Goal: Task Accomplishment & Management: Complete application form

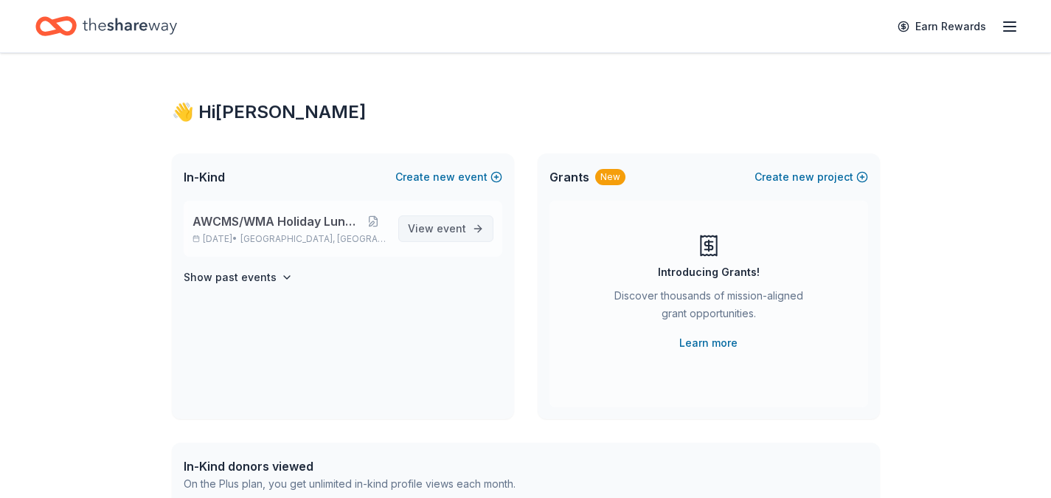
click at [434, 230] on span "View event" at bounding box center [437, 229] width 58 height 18
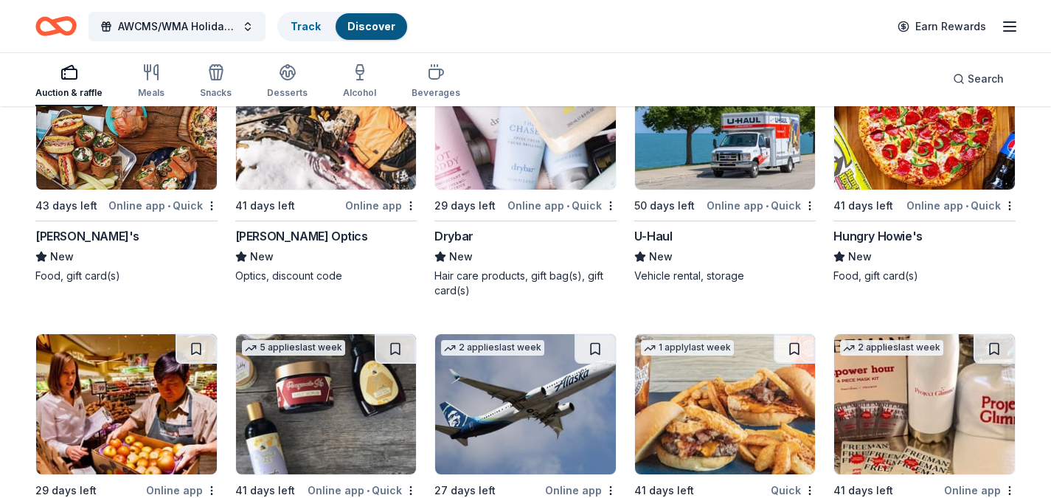
scroll to position [6454, 0]
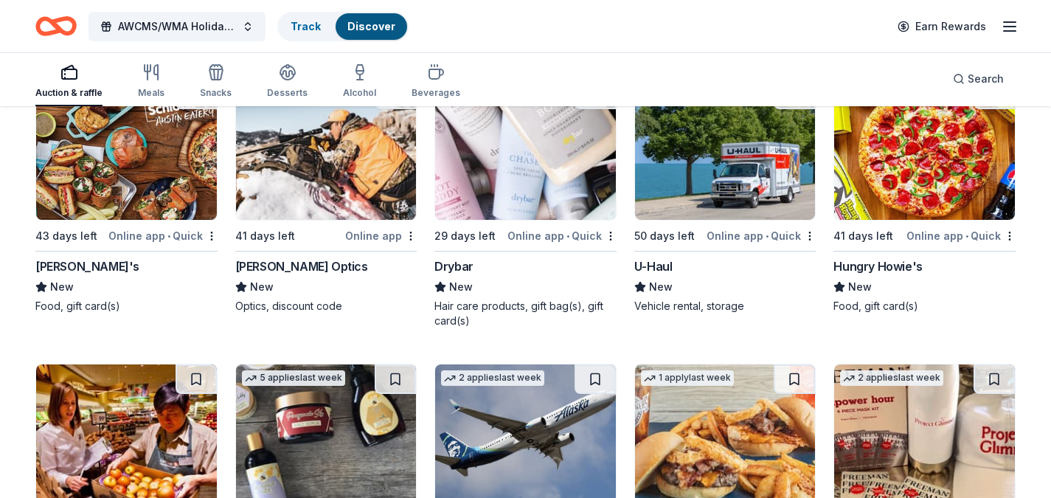
click at [451, 265] on div "Drybar" at bounding box center [453, 266] width 39 height 18
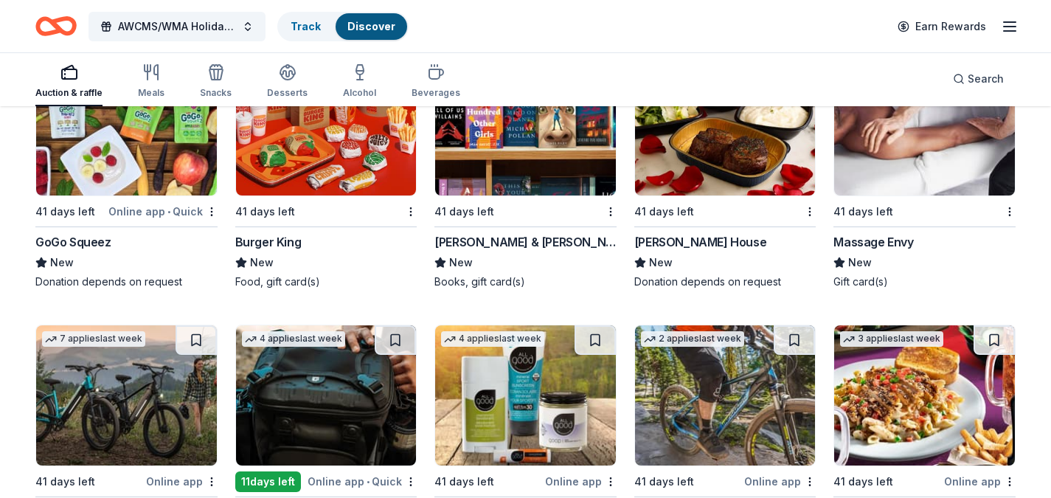
scroll to position [8167, 0]
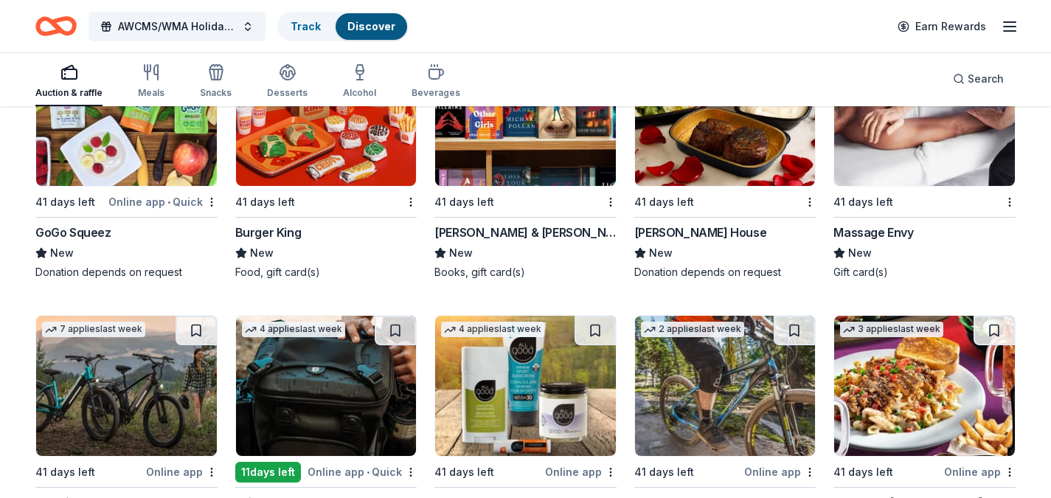
click at [865, 241] on div "Massage Envy" at bounding box center [873, 232] width 80 height 18
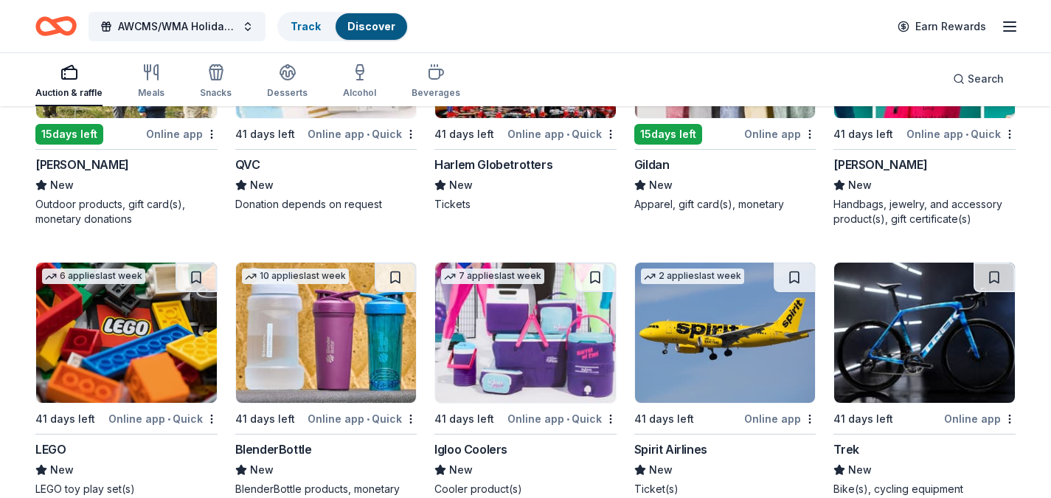
scroll to position [9447, 0]
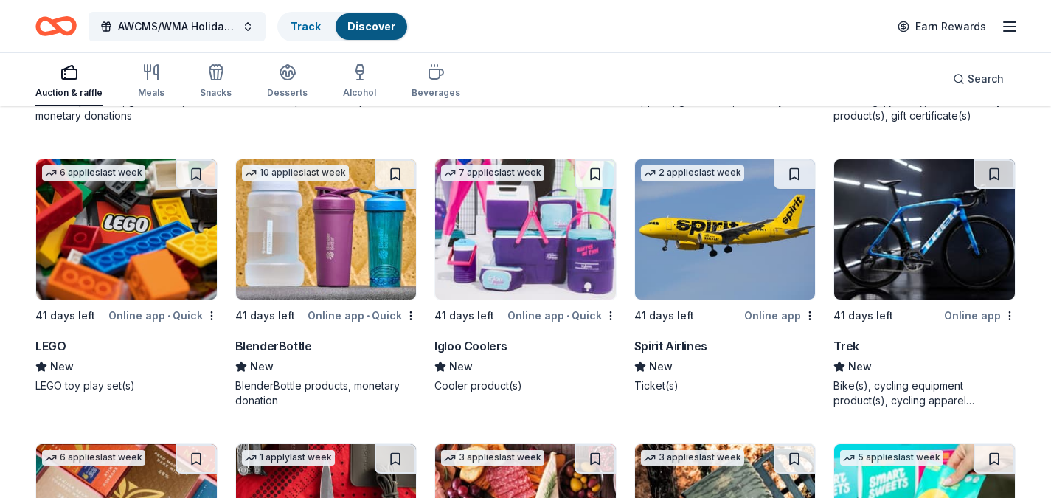
click at [114, 240] on img at bounding box center [126, 229] width 181 height 140
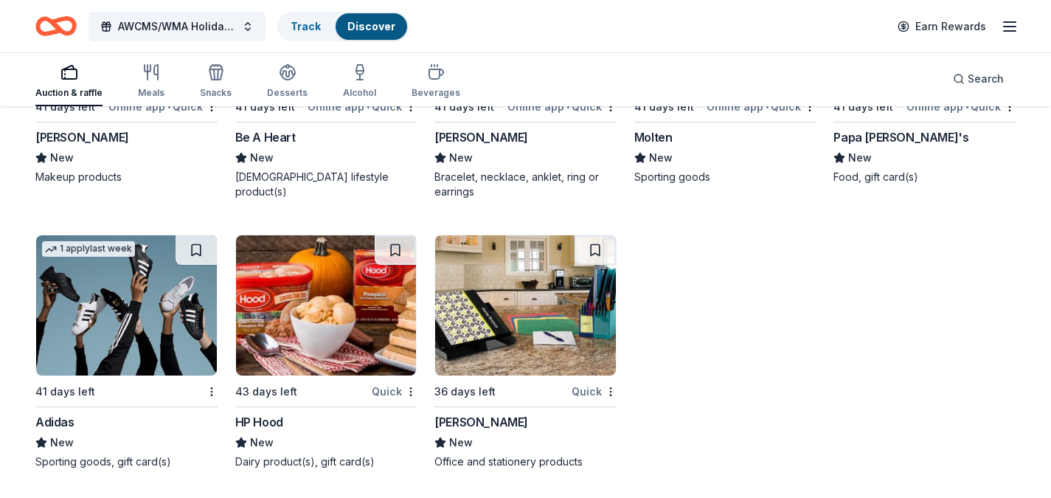
scroll to position [11634, 0]
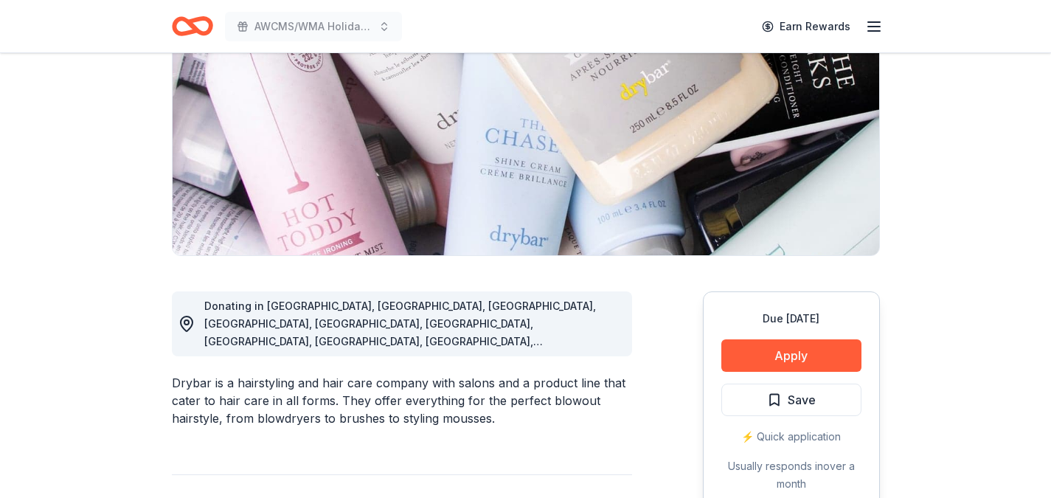
scroll to position [141, 0]
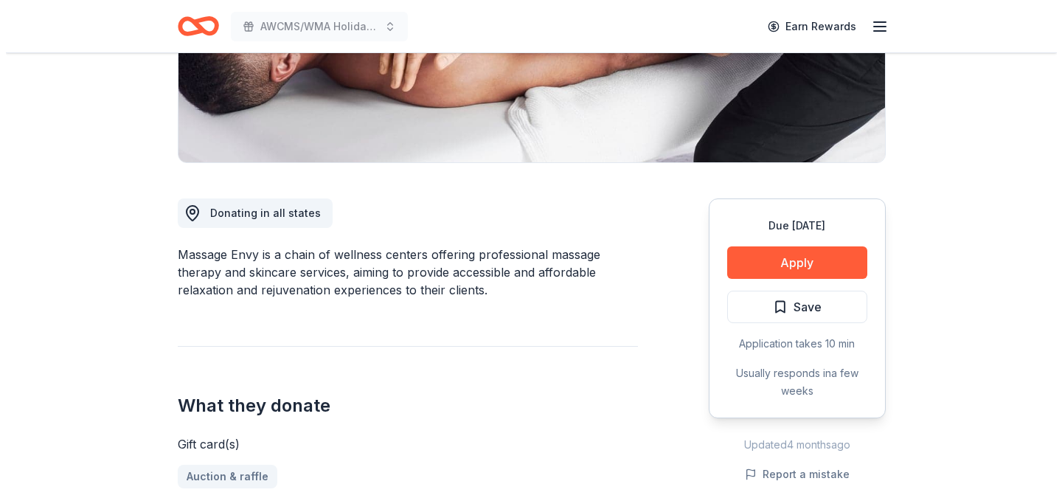
scroll to position [291, 0]
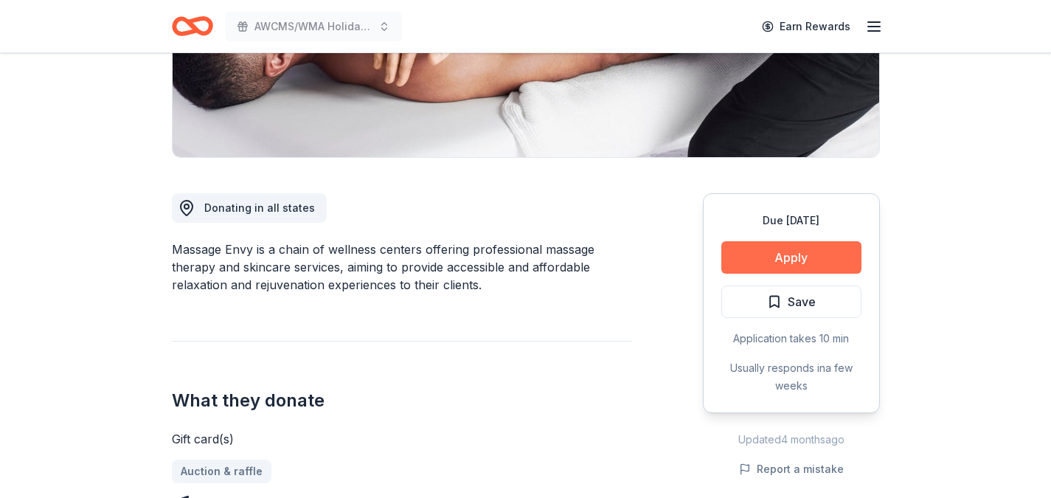
click at [757, 263] on button "Apply" at bounding box center [791, 257] width 140 height 32
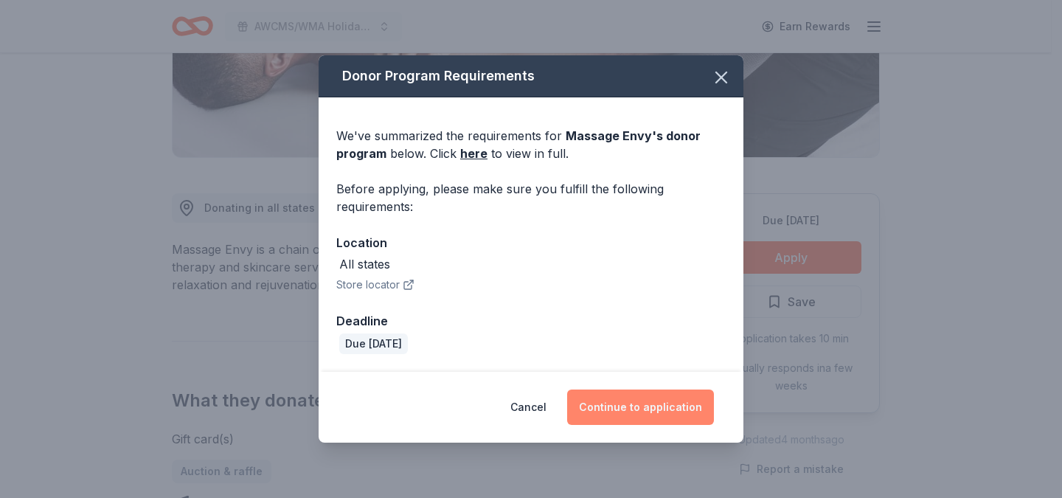
click at [609, 409] on button "Continue to application" at bounding box center [640, 406] width 147 height 35
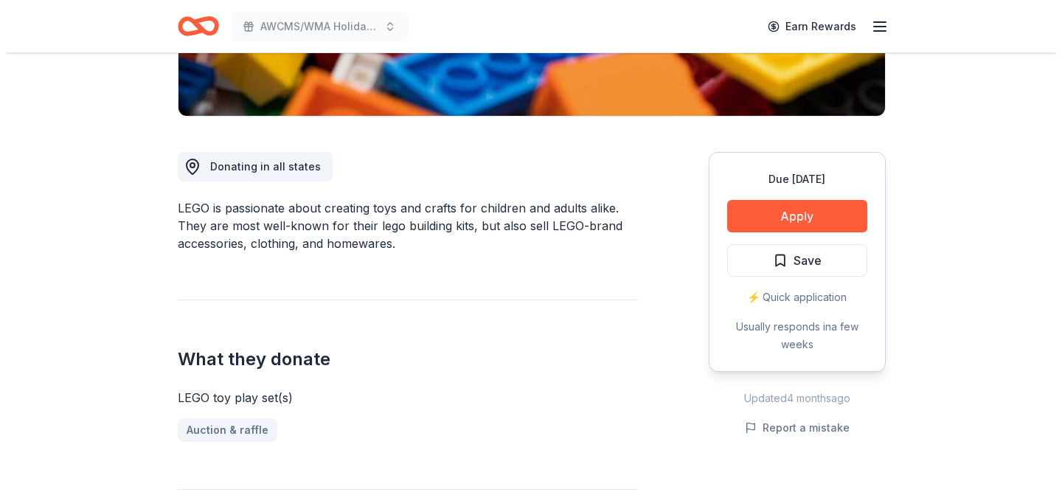
scroll to position [319, 0]
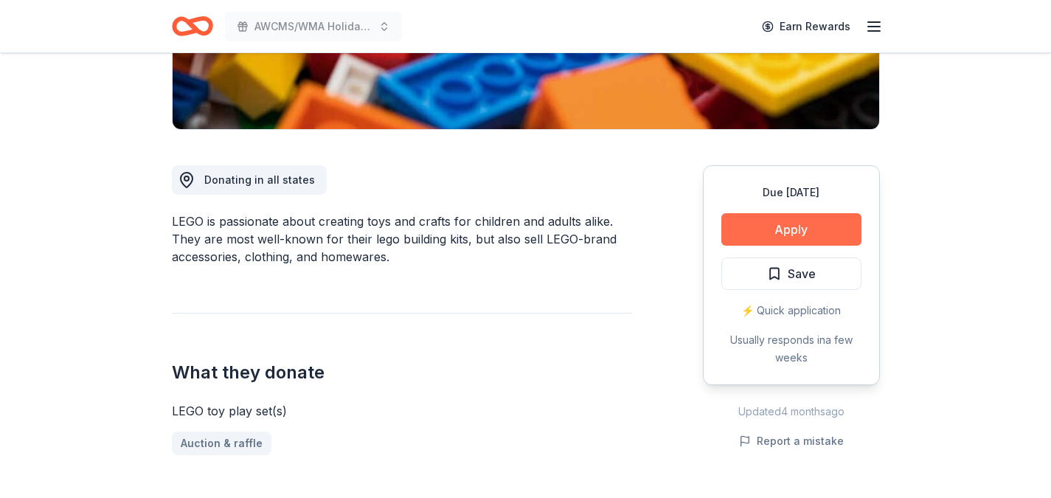
click at [791, 230] on button "Apply" at bounding box center [791, 229] width 140 height 32
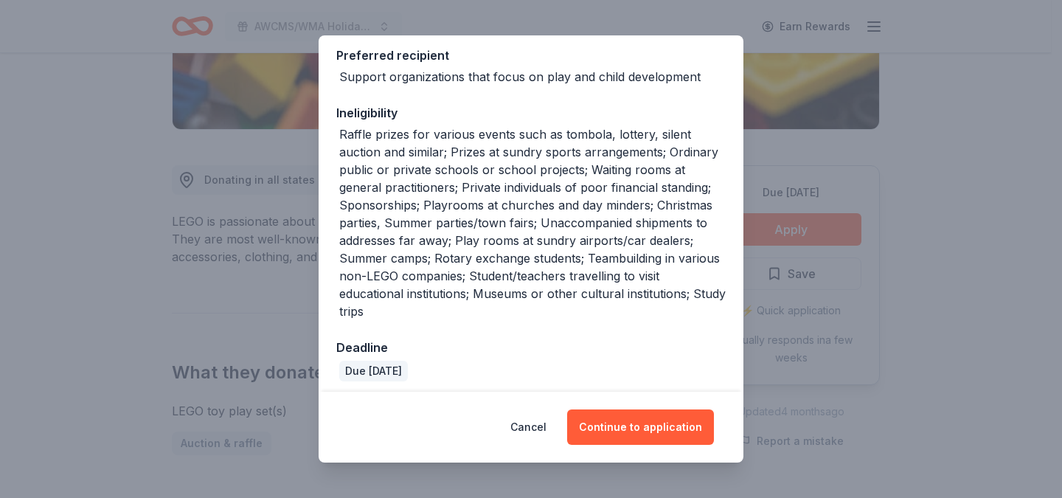
scroll to position [233, 0]
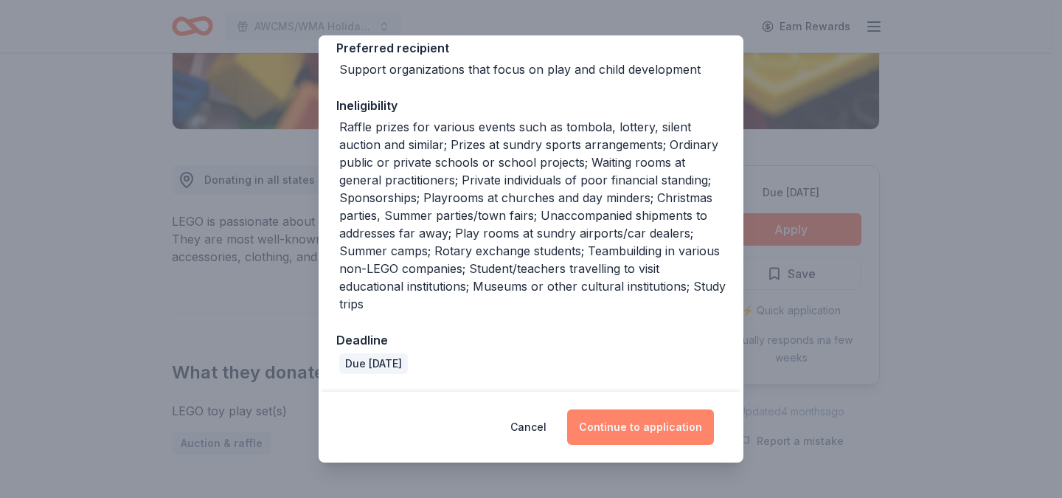
click at [609, 434] on button "Continue to application" at bounding box center [640, 426] width 147 height 35
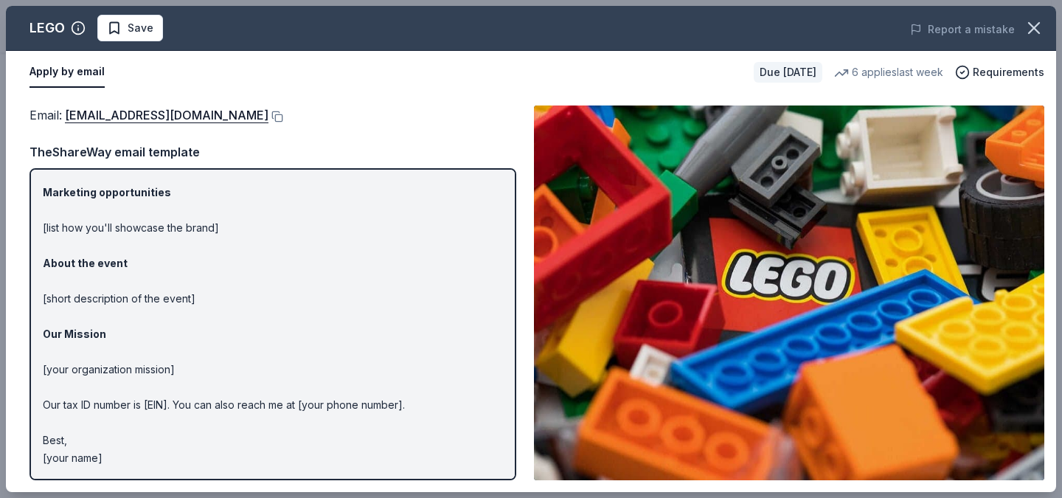
scroll to position [0, 0]
